Goal: Task Accomplishment & Management: Complete application form

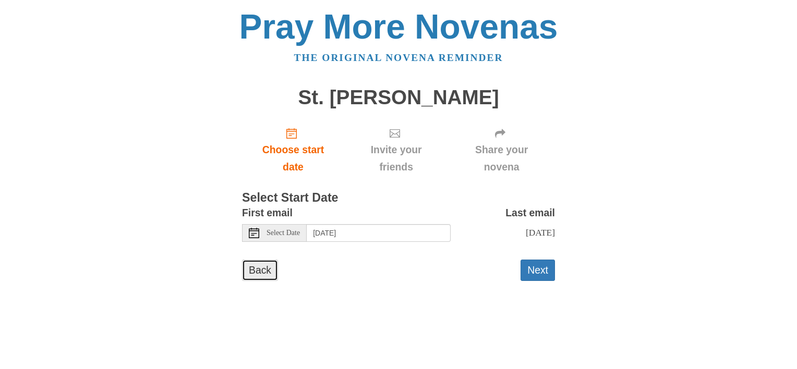
click at [269, 265] on link "Back" at bounding box center [260, 270] width 36 height 21
click at [526, 271] on button "Next" at bounding box center [537, 270] width 34 height 21
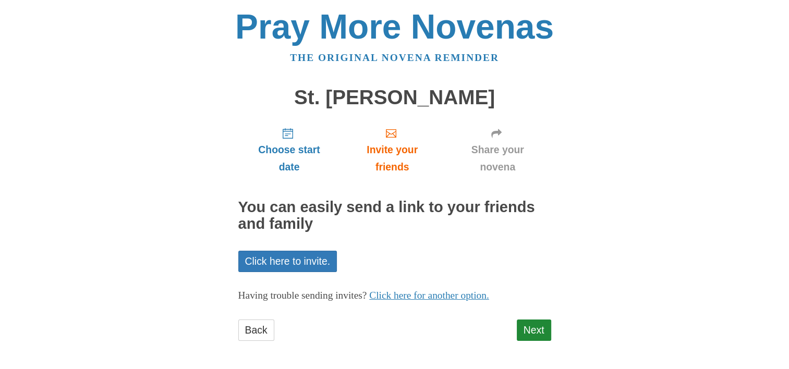
scroll to position [2, 0]
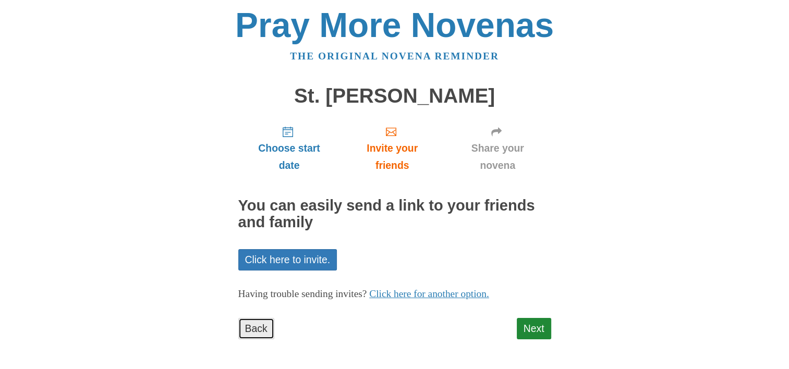
click at [266, 331] on link "Back" at bounding box center [256, 328] width 36 height 21
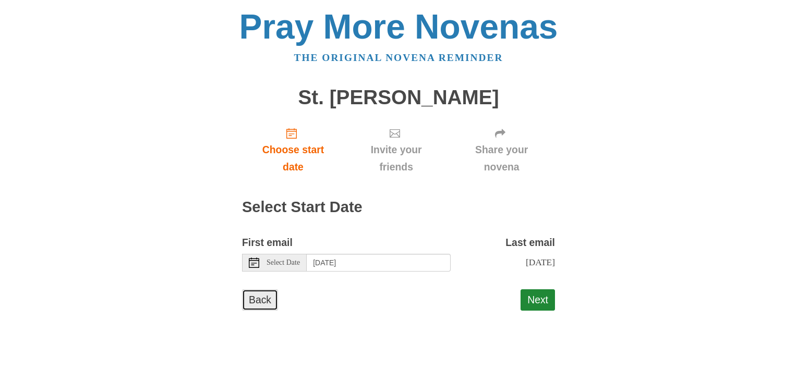
click at [267, 302] on link "Back" at bounding box center [260, 299] width 36 height 21
